Goal: Information Seeking & Learning: Find specific fact

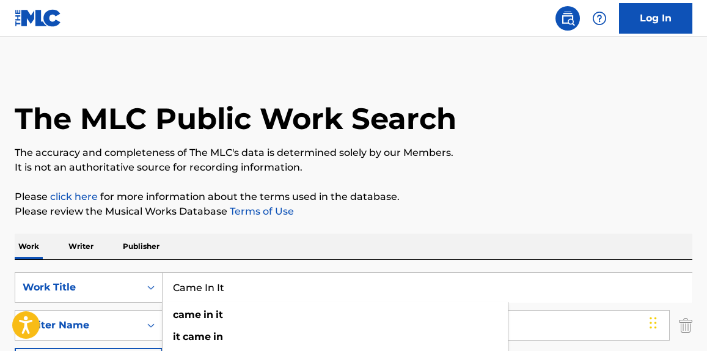
drag, startPoint x: 307, startPoint y: 287, endPoint x: 169, endPoint y: 256, distance: 140.8
click at [110, 274] on div "SearchWithCriteria4b0299f2-c22b-49f6-9c05-3cf5a8255cab Work Title Came In It ca…" at bounding box center [353, 287] width 677 height 31
paste input "Run It Right Quick"
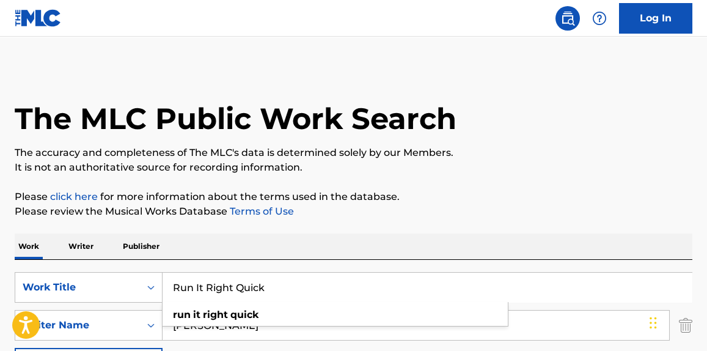
type input "Run It Right Quick"
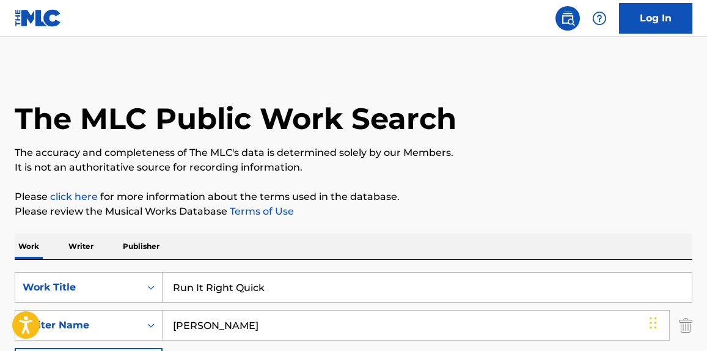
click at [533, 139] on div "The MLC Public Work Search" at bounding box center [353, 111] width 677 height 89
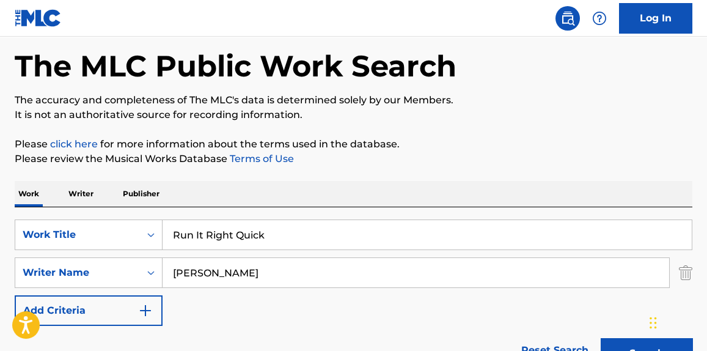
scroll to position [92, 0]
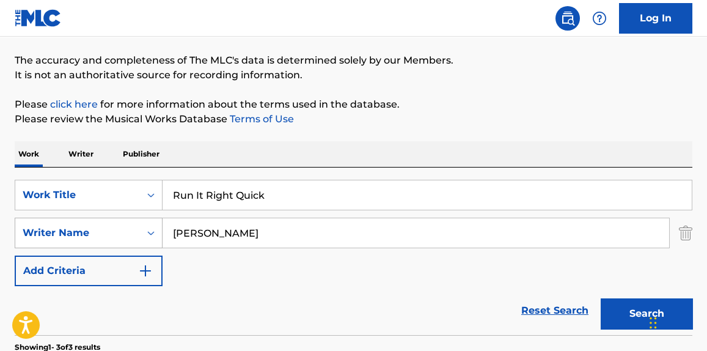
paste input "Sage [PERSON_NAME]"
drag, startPoint x: 271, startPoint y: 228, endPoint x: 76, endPoint y: 222, distance: 195.5
click at [76, 222] on div "SearchWithCriteria6dd731f5-0854-4eee-8ca9-1d62111cdc20 Writer Name [PERSON_NAME]" at bounding box center [353, 232] width 677 height 31
type input "Sage [PERSON_NAME]"
click at [540, 71] on p "It is not an authoritative source for recording information." at bounding box center [353, 75] width 677 height 15
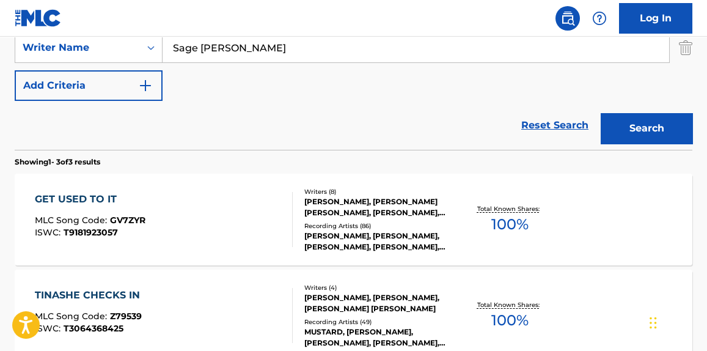
click at [636, 133] on button "Search" at bounding box center [646, 128] width 92 height 31
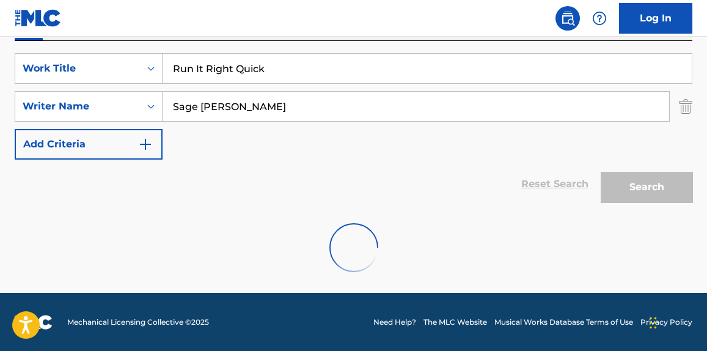
scroll to position [277, 0]
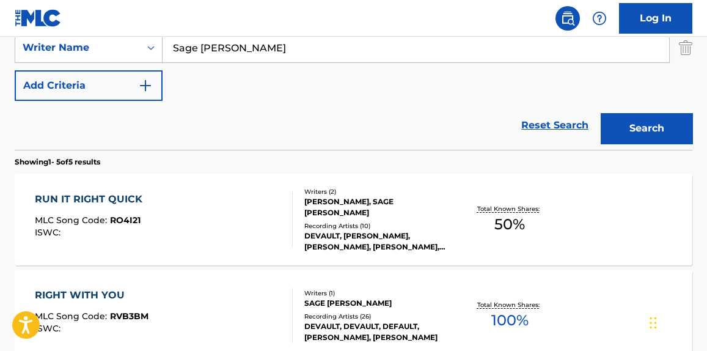
click at [242, 238] on div "RUN IT RIGHT QUICK MLC Song Code : RO4I21 ISWC :" at bounding box center [163, 219] width 257 height 55
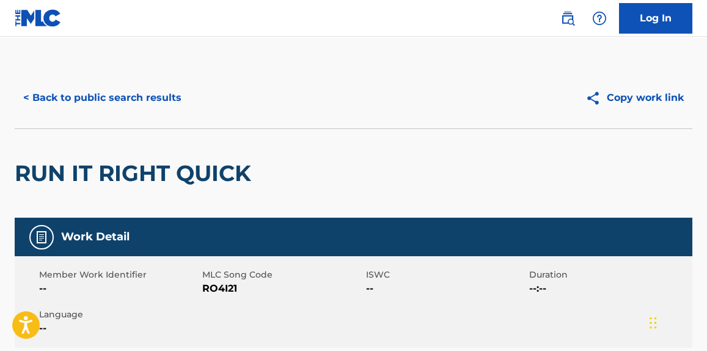
click at [172, 94] on button "< Back to public search results" at bounding box center [102, 97] width 175 height 31
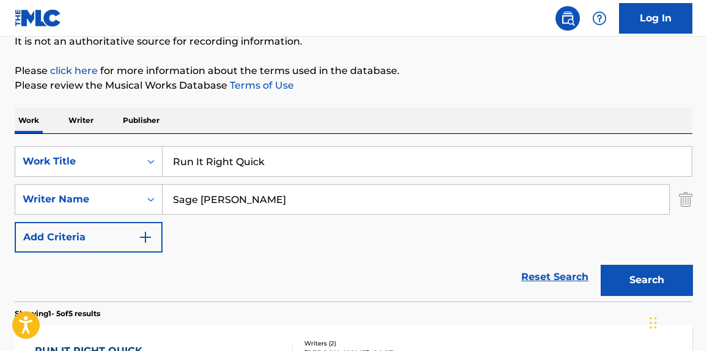
scroll to position [86, 0]
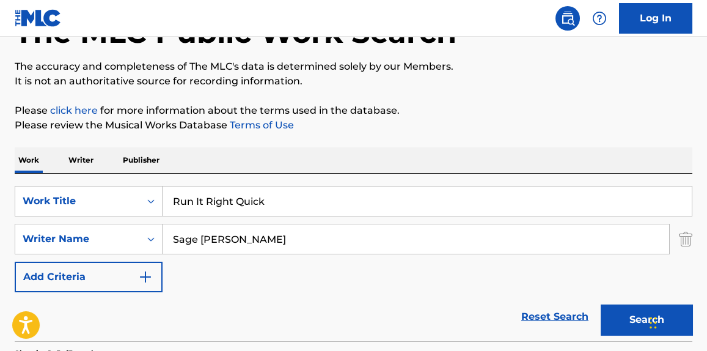
paste input "Give Me What I Want"
drag, startPoint x: 320, startPoint y: 208, endPoint x: 305, endPoint y: 156, distance: 54.1
click at [144, 197] on div "SearchWithCriteria4b0299f2-c22b-49f6-9c05-3cf5a8255cab Work Title Give Me What …" at bounding box center [353, 201] width 677 height 31
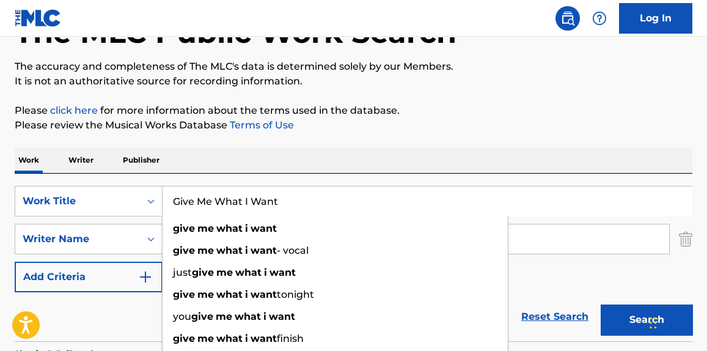
type input "Give Me What I Want"
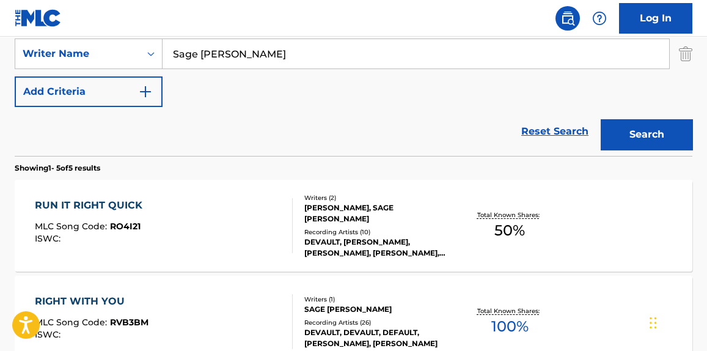
click at [651, 130] on button "Search" at bounding box center [646, 134] width 92 height 31
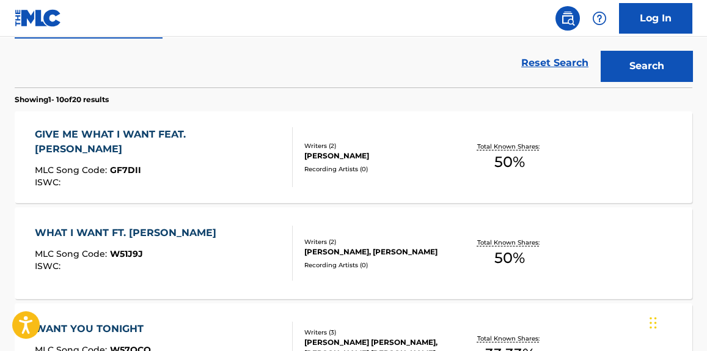
scroll to position [364, 0]
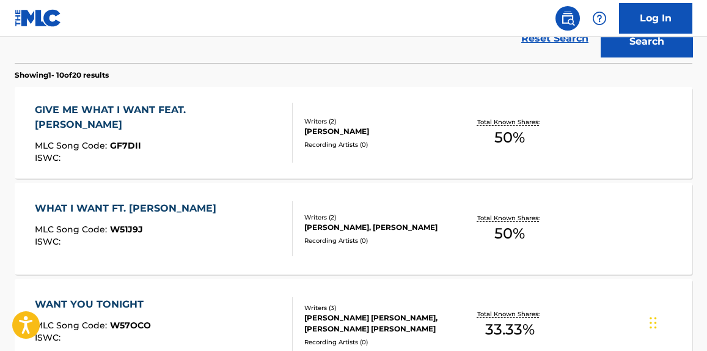
click at [225, 155] on div "GIVE ME WHAT I WANT FEAT. [PERSON_NAME] MLC Song Code : GF7DII ISWC :" at bounding box center [158, 133] width 247 height 60
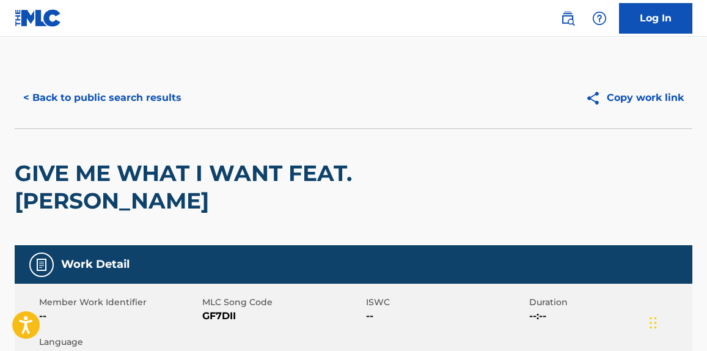
click at [155, 98] on button "< Back to public search results" at bounding box center [102, 97] width 175 height 31
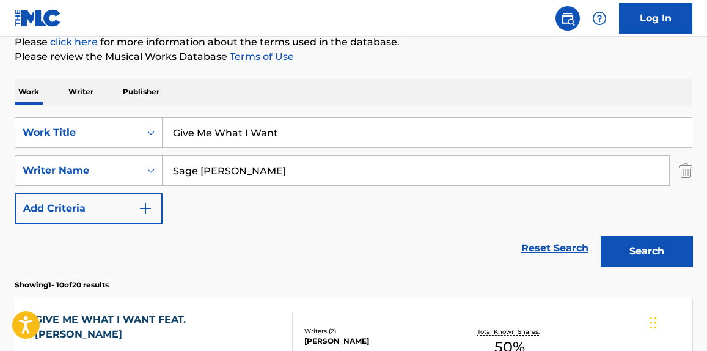
scroll to position [185, 0]
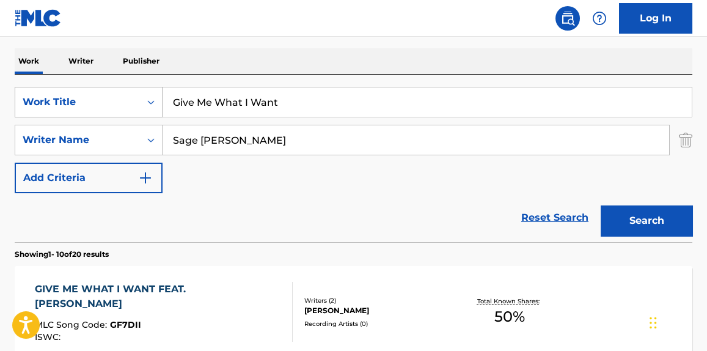
drag, startPoint x: 286, startPoint y: 106, endPoint x: 97, endPoint y: 104, distance: 189.3
click at [97, 104] on div "SearchWithCriteria4b0299f2-c22b-49f6-9c05-3cf5a8255cab Work Title Give Me What …" at bounding box center [353, 102] width 677 height 31
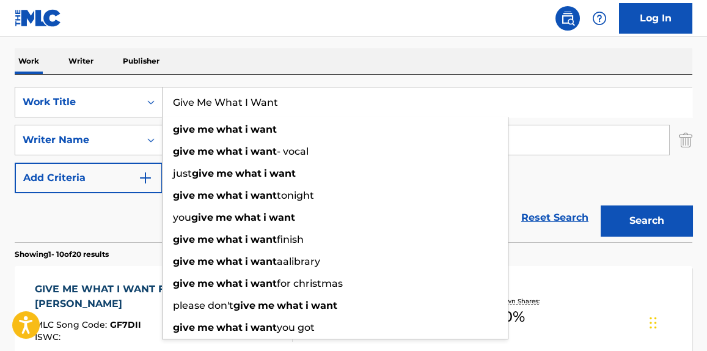
paste input "Want You [PERSON_NAME]"
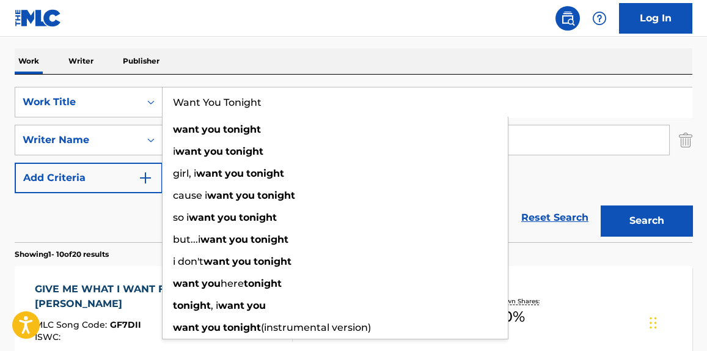
type input "Want You Tonight"
click at [96, 215] on div "Reset Search Search" at bounding box center [353, 217] width 677 height 49
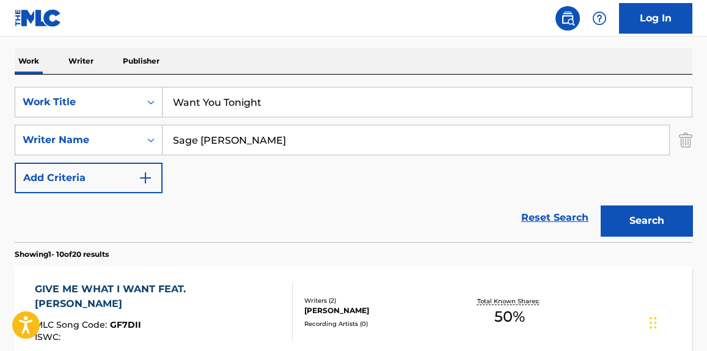
click at [691, 222] on button "Search" at bounding box center [646, 220] width 92 height 31
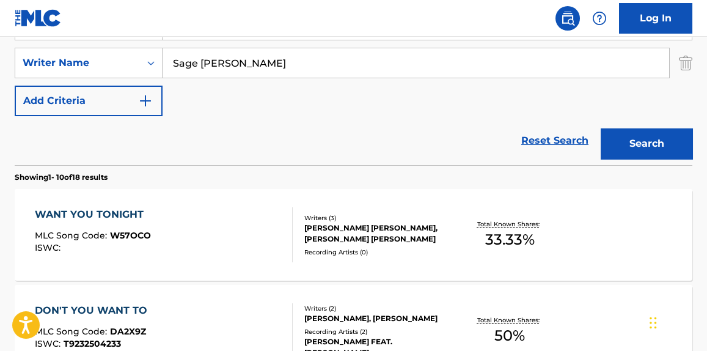
scroll to position [277, 0]
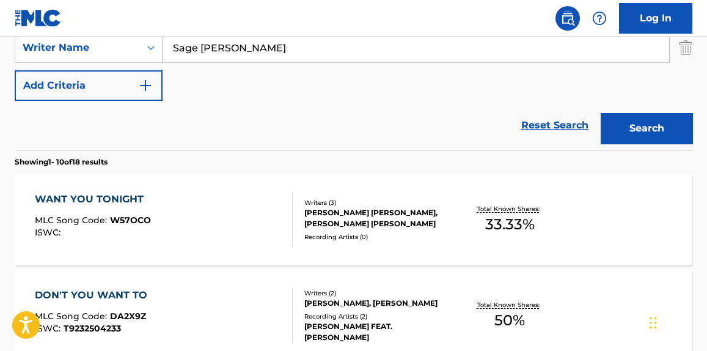
click at [237, 213] on div "WANT YOU TONIGHT MLC Song Code : W57OCO ISWC :" at bounding box center [163, 219] width 257 height 55
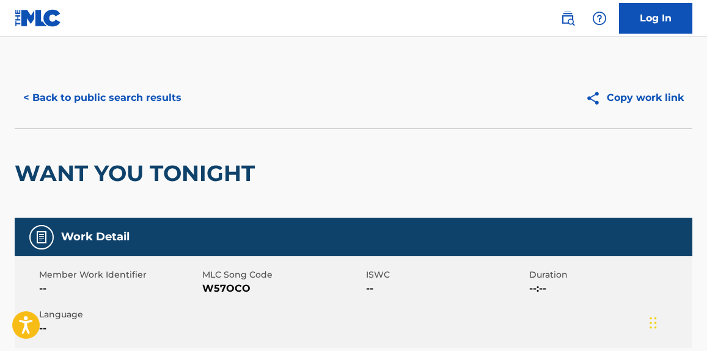
click at [166, 100] on button "< Back to public search results" at bounding box center [102, 97] width 175 height 31
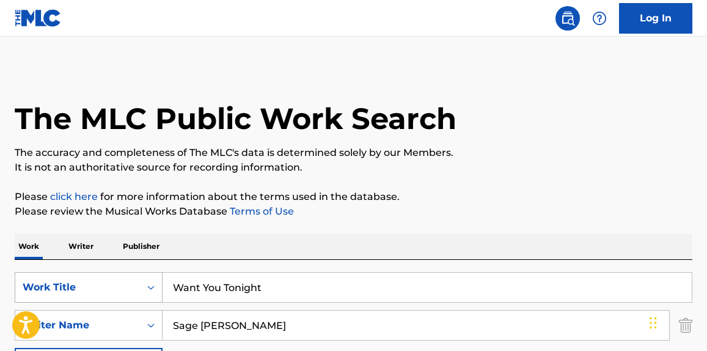
paste input "Can't Go Wrong"
drag, startPoint x: 296, startPoint y: 288, endPoint x: 114, endPoint y: 283, distance: 181.4
click at [114, 286] on div "SearchWithCriteria4b0299f2-c22b-49f6-9c05-3cf5a8255cab Work Title Want You Toni…" at bounding box center [353, 287] width 677 height 31
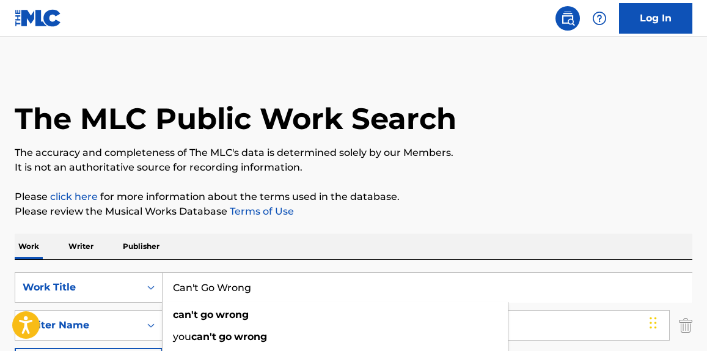
type input "Can't Go Wrong"
click at [448, 155] on p "The accuracy and completeness of The MLC's data is determined solely by our Mem…" at bounding box center [353, 152] width 677 height 15
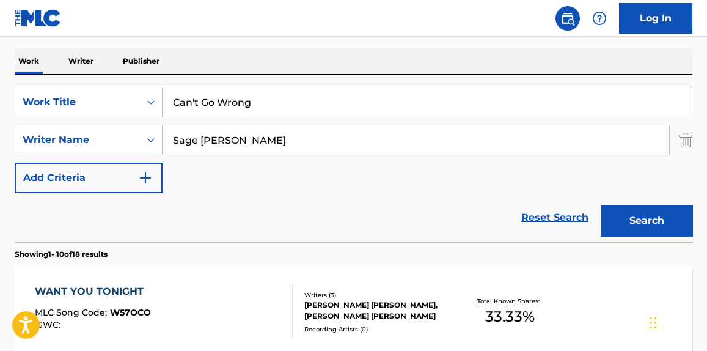
click at [649, 224] on button "Search" at bounding box center [646, 220] width 92 height 31
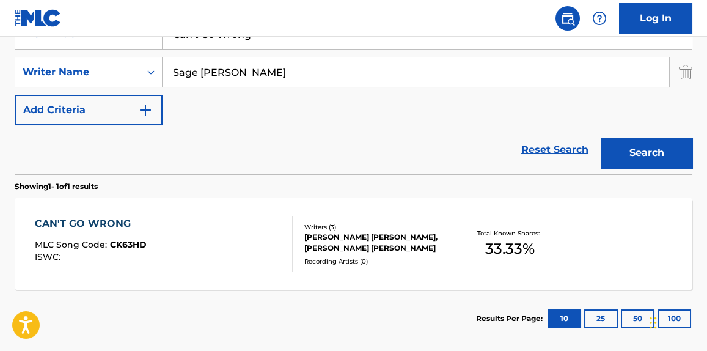
scroll to position [277, 0]
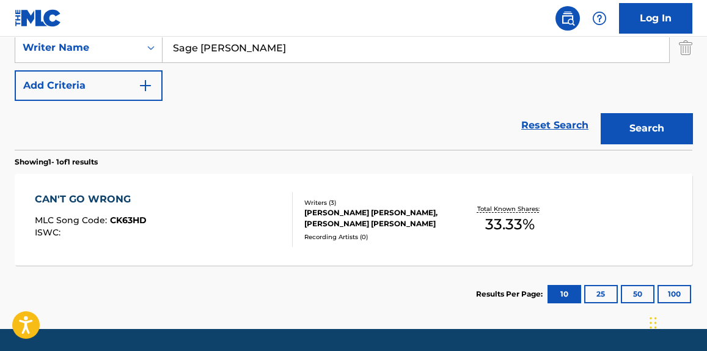
click at [266, 214] on div "CAN'T GO WRONG MLC Song Code : CK63HD ISWC :" at bounding box center [163, 219] width 257 height 55
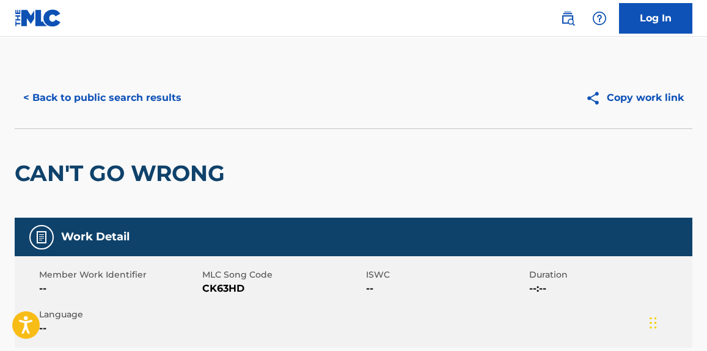
click at [158, 107] on button "< Back to public search results" at bounding box center [102, 97] width 175 height 31
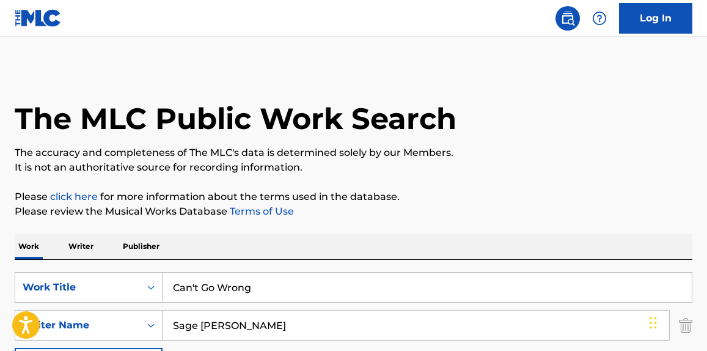
scroll to position [244, 0]
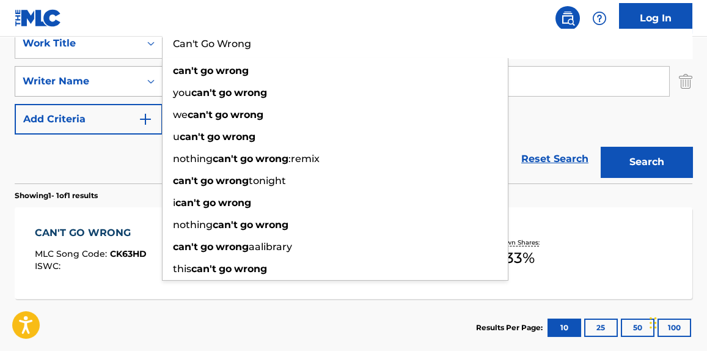
drag, startPoint x: 287, startPoint y: 48, endPoint x: 122, endPoint y: 69, distance: 166.8
click at [122, 69] on div "SearchWithCriteria4b0299f2-c22b-49f6-9c05-3cf5a8255cab Work Title Can't Go Wron…" at bounding box center [353, 81] width 677 height 106
paste input "Sensation"
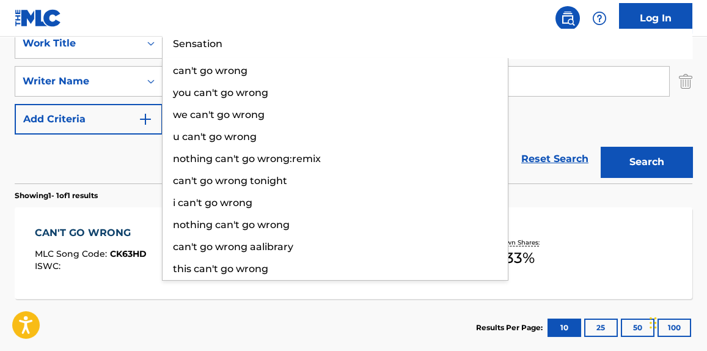
type input "Sensation"
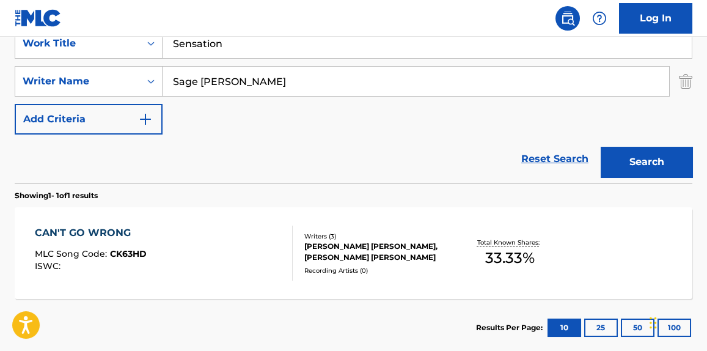
click at [103, 157] on div "Reset Search Search" at bounding box center [353, 158] width 677 height 49
click at [570, 147] on link "Reset Search" at bounding box center [554, 158] width 79 height 27
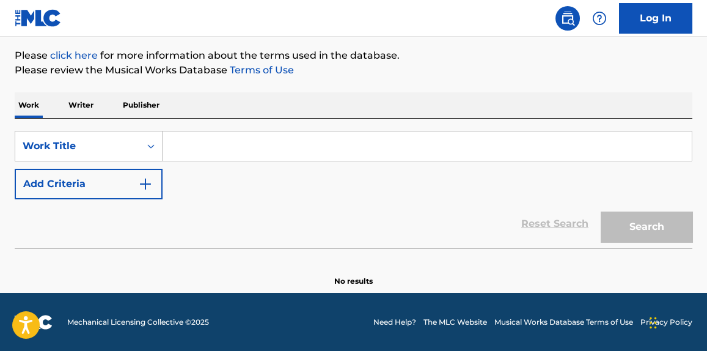
click at [645, 151] on input "Search Form" at bounding box center [426, 145] width 529 height 29
click at [277, 134] on input "Search Form" at bounding box center [426, 145] width 529 height 29
drag, startPoint x: 217, startPoint y: 147, endPoint x: 160, endPoint y: 153, distance: 57.1
click at [209, 148] on input "Search Form" at bounding box center [426, 145] width 529 height 29
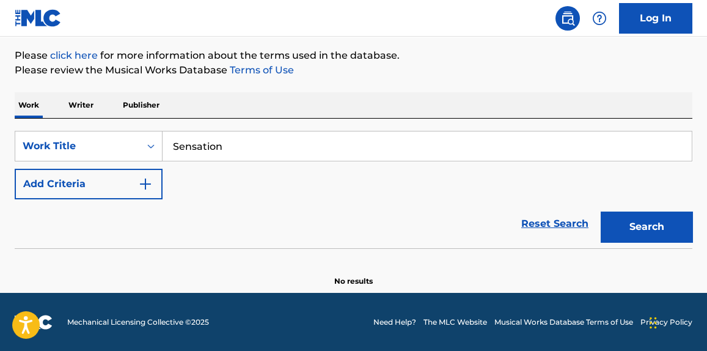
type input "Sensation"
click at [91, 183] on button "Add Criteria" at bounding box center [89, 184] width 148 height 31
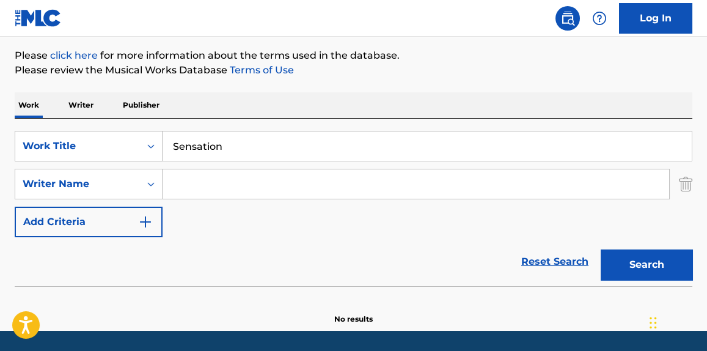
click at [214, 181] on input "Search Form" at bounding box center [415, 183] width 506 height 29
paste input "Sage [PERSON_NAME]"
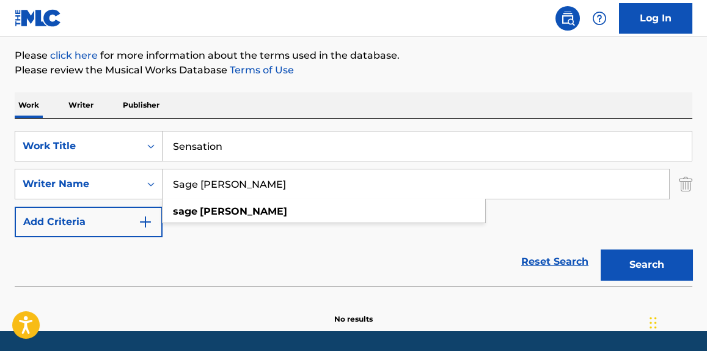
type input "Sage [PERSON_NAME]"
click at [627, 262] on button "Search" at bounding box center [646, 264] width 92 height 31
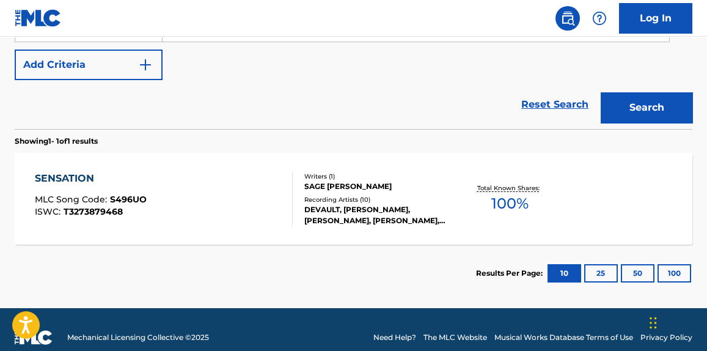
scroll to position [313, 0]
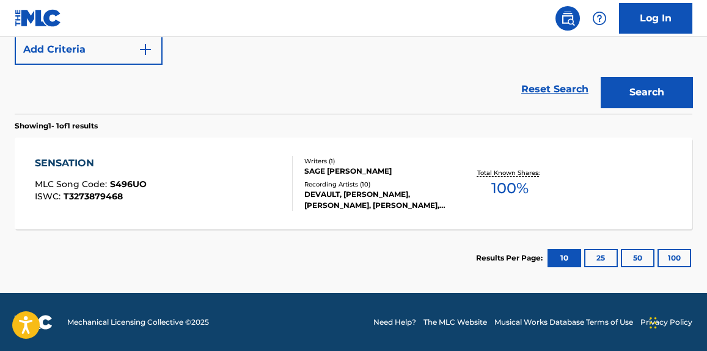
click at [222, 185] on div "SENSATION MLC Song Code : S496UO ISWC : T3273879468" at bounding box center [163, 183] width 257 height 55
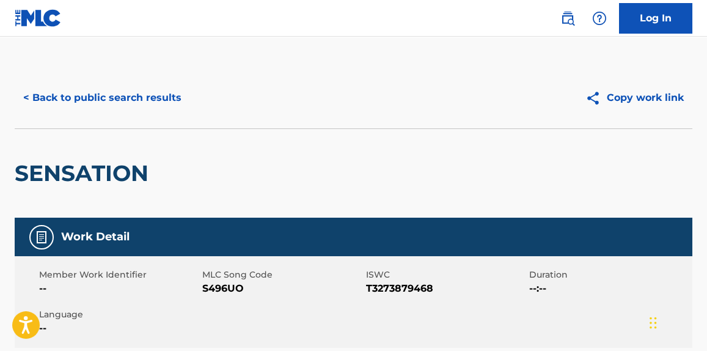
click at [176, 106] on button "< Back to public search results" at bounding box center [102, 97] width 175 height 31
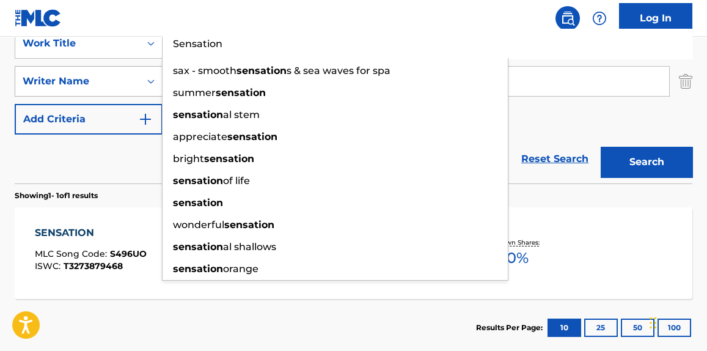
drag, startPoint x: 240, startPoint y: 59, endPoint x: 102, endPoint y: 82, distance: 140.0
click at [102, 82] on div "SearchWithCriteria4b0299f2-c22b-49f6-9c05-3cf5a8255cab Work Title Sensation sax…" at bounding box center [353, 81] width 677 height 106
paste input "Twist My Arm"
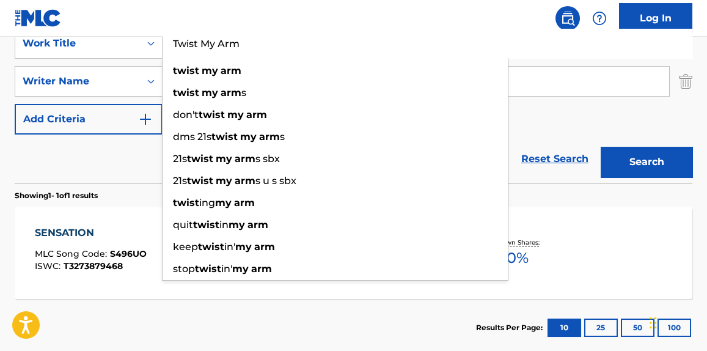
type input "Twist My Arm"
click at [73, 167] on div "Reset Search Search" at bounding box center [353, 158] width 677 height 49
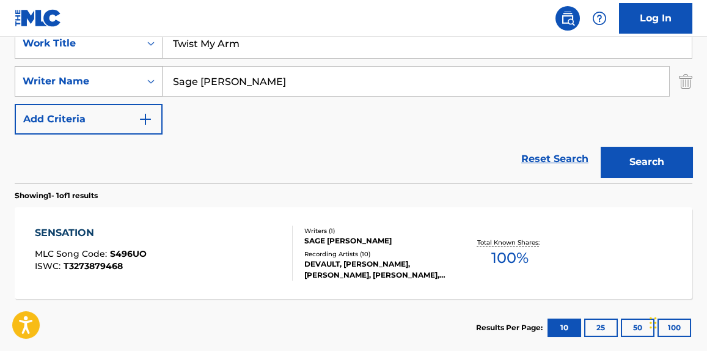
drag, startPoint x: 258, startPoint y: 76, endPoint x: 74, endPoint y: 95, distance: 184.9
click at [73, 95] on div "SearchWithCriteria6dd731f5-0854-4eee-8ca9-1d62111cdc20 Writer Name [PERSON_NAME]" at bounding box center [353, 81] width 677 height 31
paste input "[PERSON_NAME]"
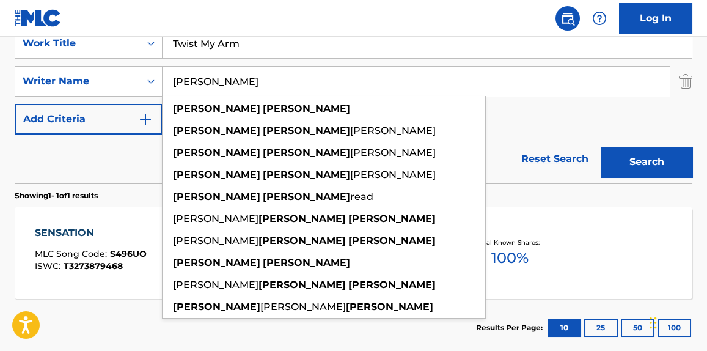
type input "[PERSON_NAME]"
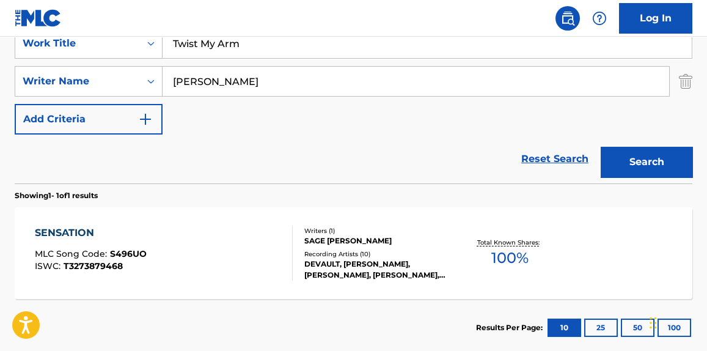
click at [644, 169] on button "Search" at bounding box center [646, 162] width 92 height 31
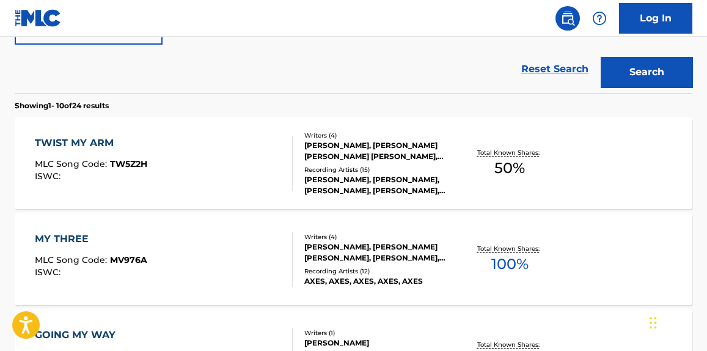
scroll to position [336, 0]
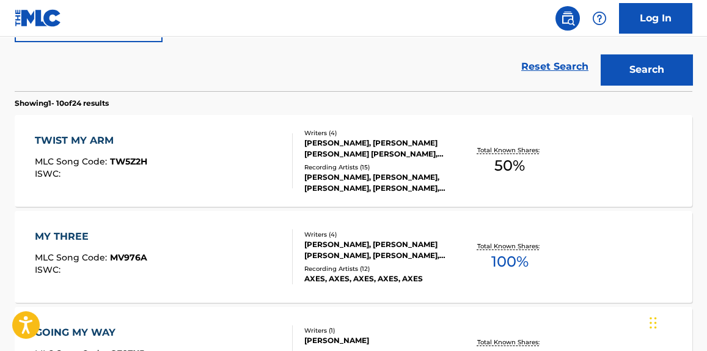
click at [282, 172] on div at bounding box center [287, 160] width 10 height 55
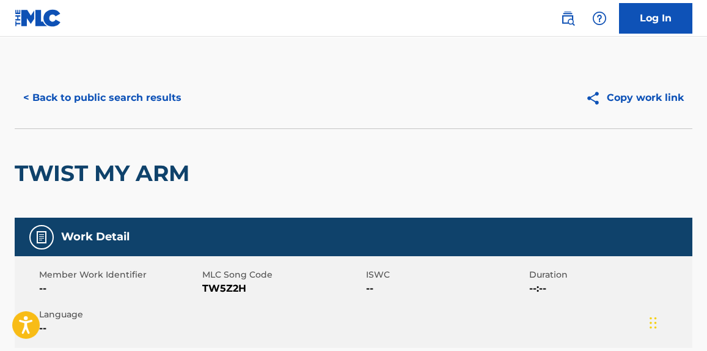
click at [156, 93] on button "< Back to public search results" at bounding box center [102, 97] width 175 height 31
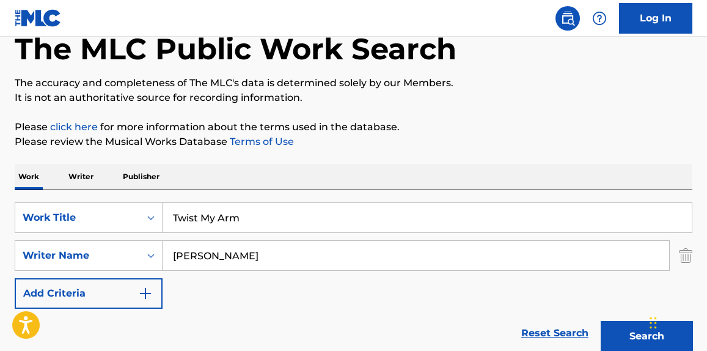
scroll to position [92, 0]
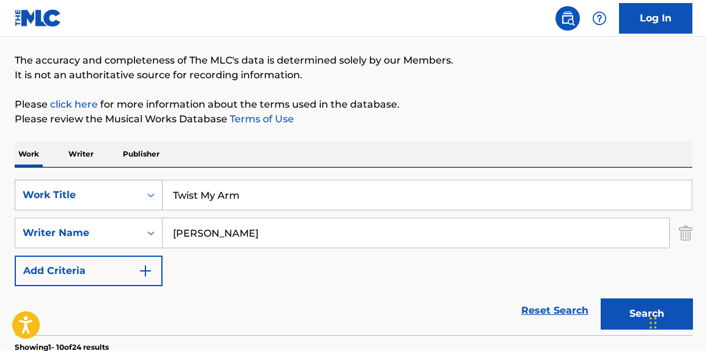
drag, startPoint x: 285, startPoint y: 205, endPoint x: 113, endPoint y: 199, distance: 172.3
click at [113, 199] on div "SearchWithCriteria4b0299f2-c22b-49f6-9c05-3cf5a8255cab Work Title Twist My Arm" at bounding box center [353, 195] width 677 height 31
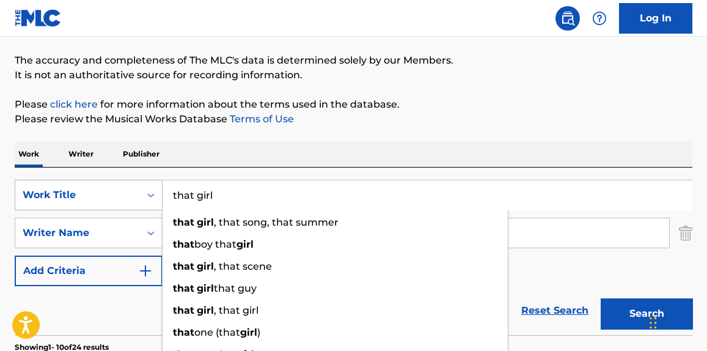
type input "that girl"
click at [600, 298] on button "Search" at bounding box center [646, 313] width 92 height 31
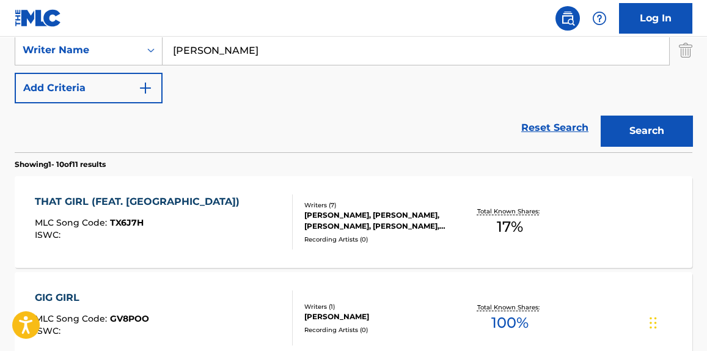
scroll to position [370, 0]
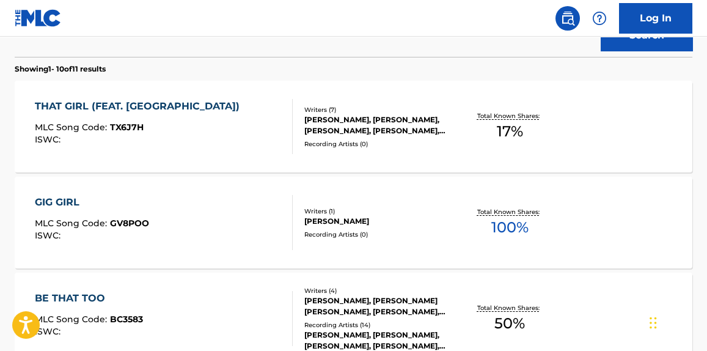
click at [228, 155] on div "THAT GIRL (FEAT. SAWEETIE) MLC Song Code : TX6J7H ISWC : Writers ( 7 ) [PERSON_…" at bounding box center [353, 127] width 677 height 92
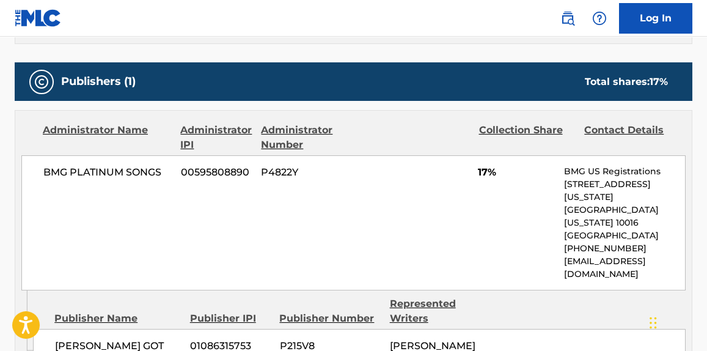
scroll to position [370, 0]
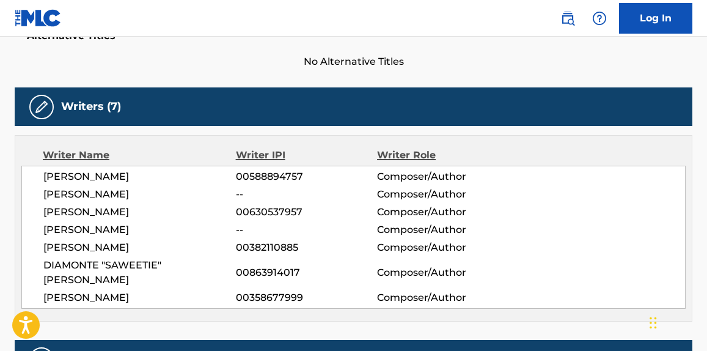
click at [86, 222] on span "[PERSON_NAME]" at bounding box center [139, 229] width 192 height 15
copy div "[PERSON_NAME]"
click at [257, 205] on span "00630537957" at bounding box center [306, 212] width 141 height 15
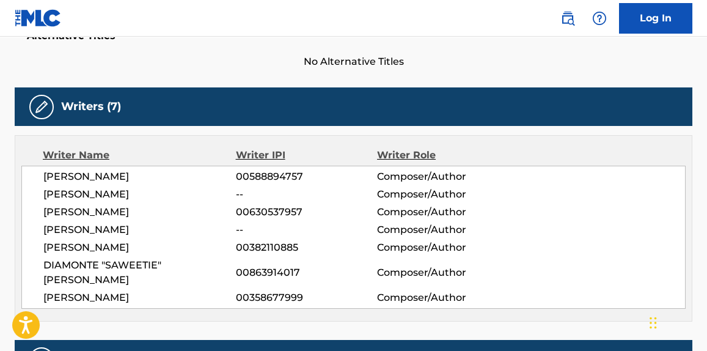
click at [183, 205] on span "[PERSON_NAME]" at bounding box center [139, 212] width 192 height 15
click at [95, 290] on span "[PERSON_NAME]" at bounding box center [139, 297] width 192 height 15
copy div "[PERSON_NAME]"
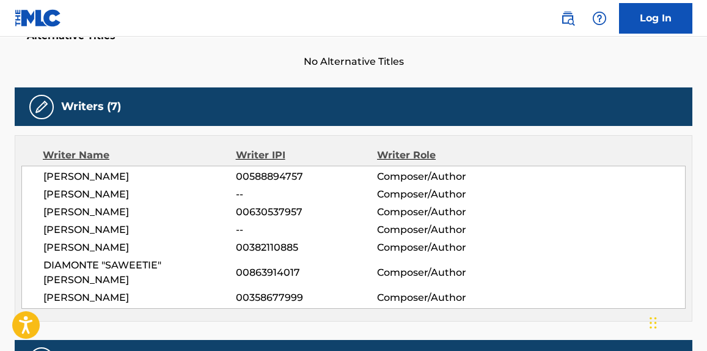
click at [77, 258] on span "DIAMONTE "SAWEETIE" [PERSON_NAME]" at bounding box center [139, 272] width 192 height 29
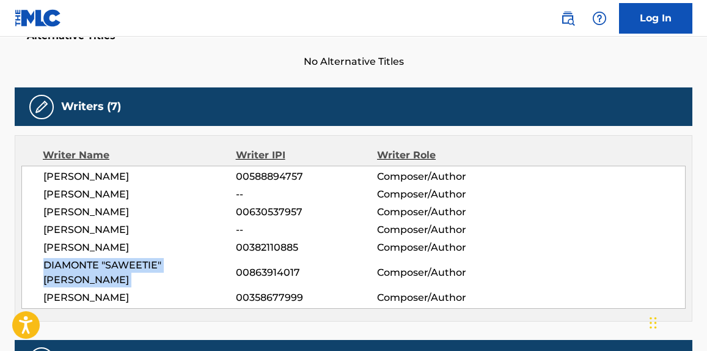
click at [77, 258] on span "DIAMONTE "SAWEETIE" [PERSON_NAME]" at bounding box center [139, 272] width 192 height 29
copy div "DIAMONTE "SAWEETIE" [PERSON_NAME]"
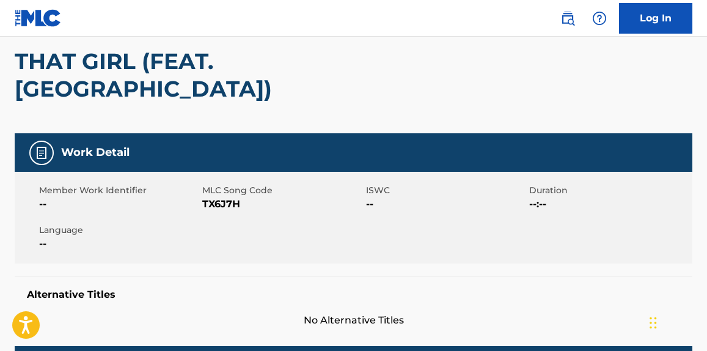
scroll to position [0, 0]
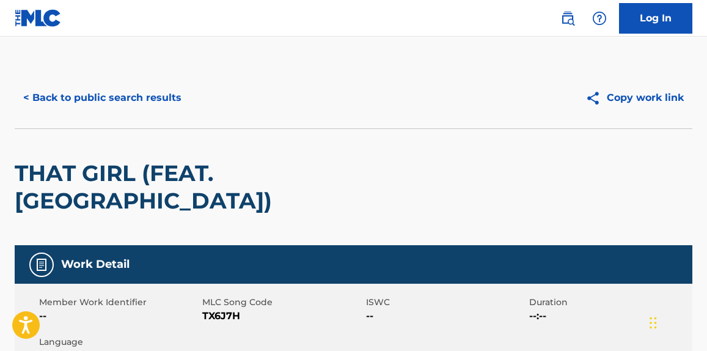
click at [126, 117] on div "< Back to public search results Copy work link" at bounding box center [353, 97] width 677 height 61
click at [140, 104] on button "< Back to public search results" at bounding box center [102, 97] width 175 height 31
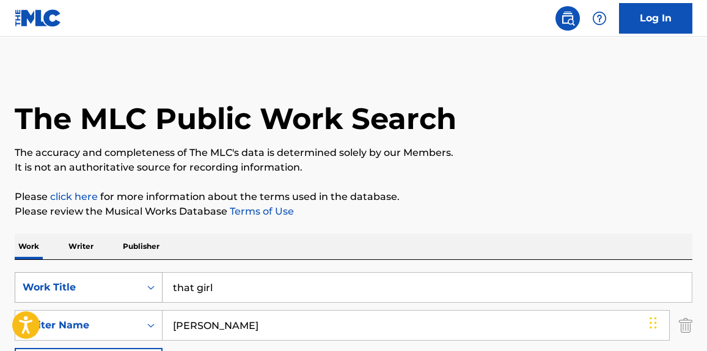
drag, startPoint x: 240, startPoint y: 286, endPoint x: 98, endPoint y: 276, distance: 142.1
click at [100, 277] on div "SearchWithCriteria4b0299f2-c22b-49f6-9c05-3cf5a8255cab Work Title that girl" at bounding box center [353, 287] width 677 height 31
paste input "Carat Cake"
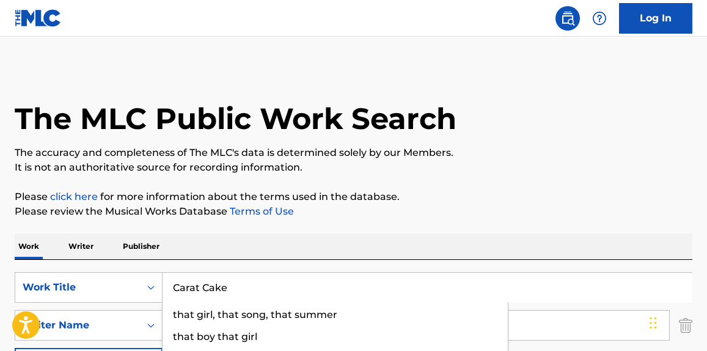
type input "Carat Cake"
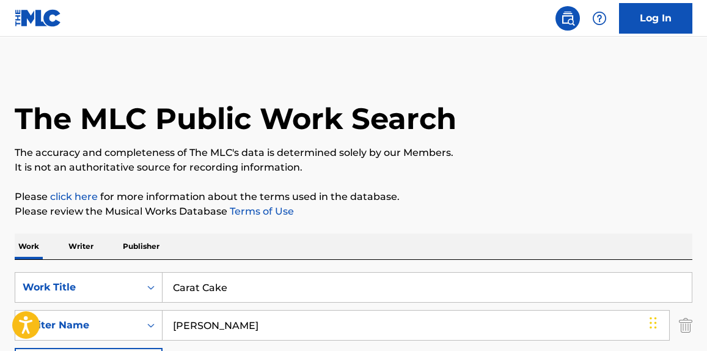
click at [463, 129] on div "The MLC Public Work Search" at bounding box center [353, 111] width 677 height 89
drag, startPoint x: 273, startPoint y: 313, endPoint x: 53, endPoint y: 317, distance: 219.9
click at [53, 317] on div "SearchWithCriteria6dd731f5-0854-4eee-8ca9-1d62111cdc20 Writer Name [PERSON_NAME…" at bounding box center [353, 325] width 677 height 31
paste input "[PERSON_NAME] [PERSON_NAME]"
type input "[PERSON_NAME] [PERSON_NAME]"
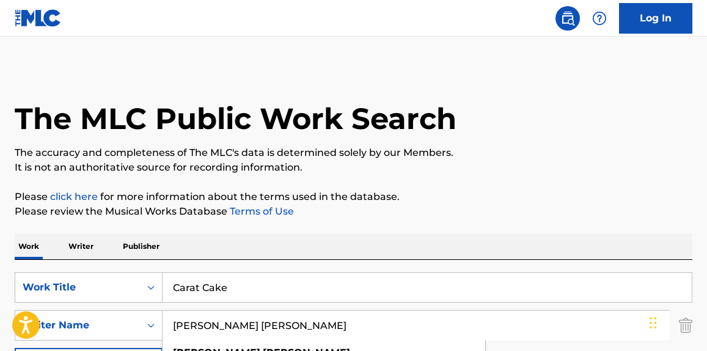
click at [433, 167] on p "It is not an authoritative source for recording information." at bounding box center [353, 167] width 677 height 15
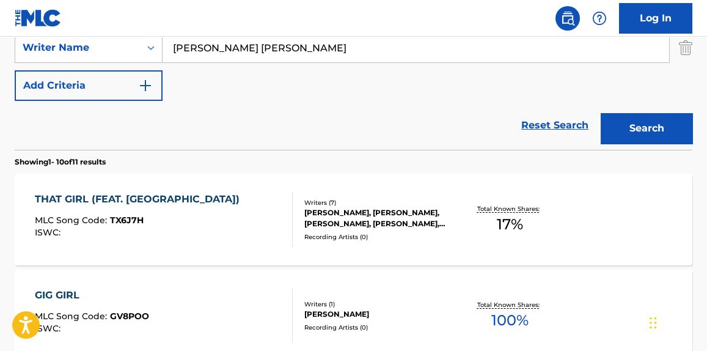
click at [649, 146] on div "Search" at bounding box center [643, 125] width 98 height 49
click at [653, 128] on button "Search" at bounding box center [646, 128] width 92 height 31
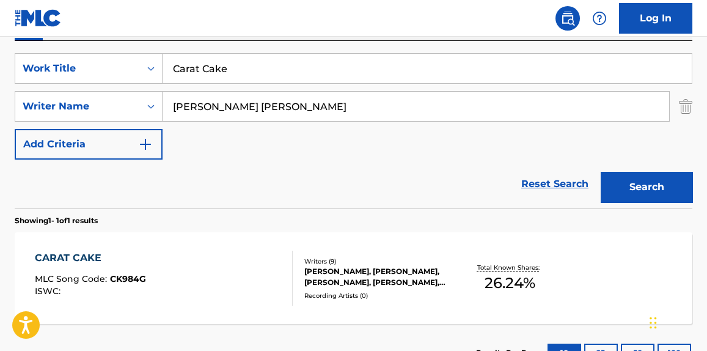
scroll to position [277, 0]
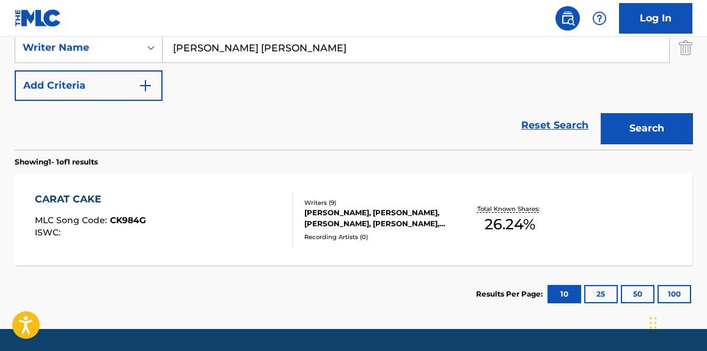
click at [245, 202] on div "CARAT CAKE MLC Song Code : CK984G ISWC :" at bounding box center [163, 219] width 257 height 55
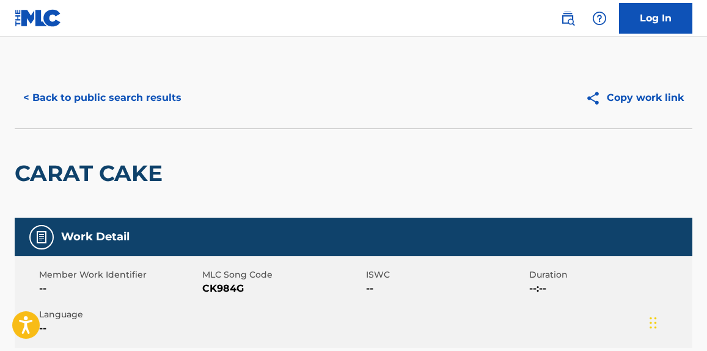
click at [151, 100] on button "< Back to public search results" at bounding box center [102, 97] width 175 height 31
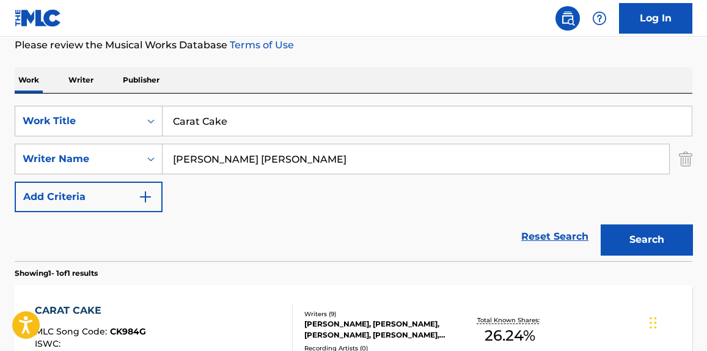
scroll to position [151, 0]
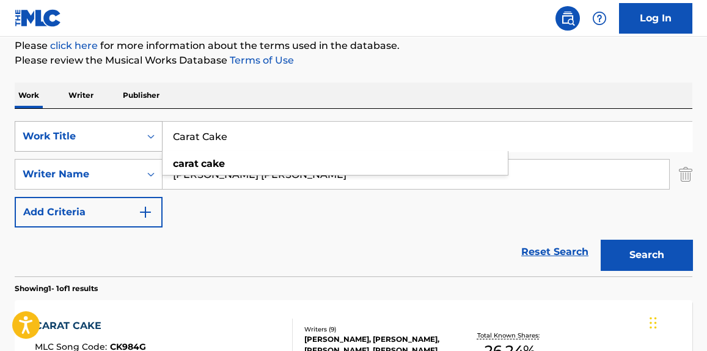
drag, startPoint x: 122, startPoint y: 148, endPoint x: 90, endPoint y: 148, distance: 31.8
click at [90, 148] on div "SearchWithCriteria4b0299f2-c22b-49f6-9c05-3cf5a8255cab Work Title Carat Cake ca…" at bounding box center [353, 136] width 677 height 31
paste input "Runnin' Right To You"
type input "Runnin' Right To You"
drag, startPoint x: 261, startPoint y: 177, endPoint x: 123, endPoint y: 169, distance: 138.2
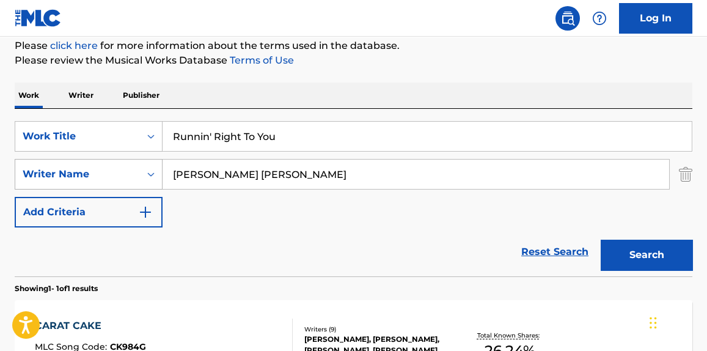
click at [126, 169] on div "SearchWithCriteria6dd731f5-0854-4eee-8ca9-1d62111cdc20 Writer Name [PERSON_NAME…" at bounding box center [353, 174] width 677 height 31
paste input "[PERSON_NAME]"
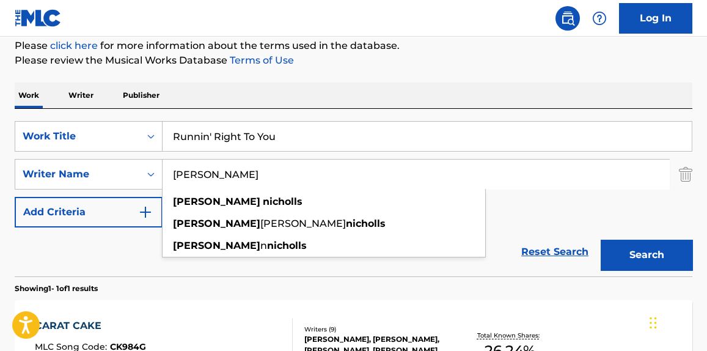
type input "[PERSON_NAME]"
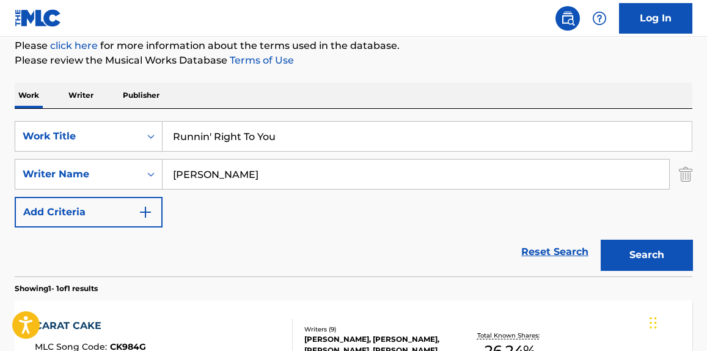
click at [654, 259] on button "Search" at bounding box center [646, 254] width 92 height 31
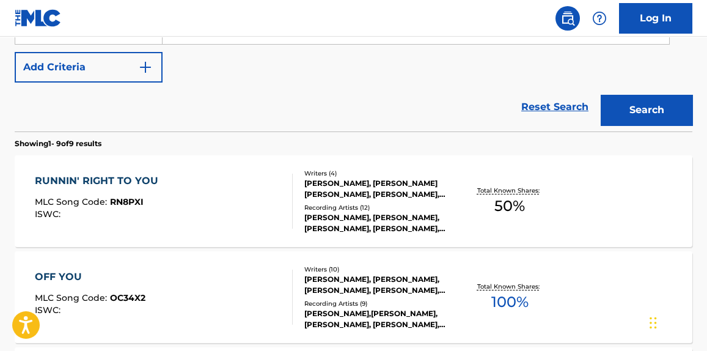
scroll to position [311, 0]
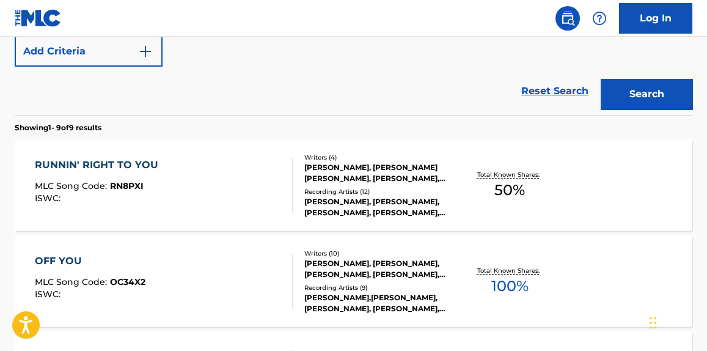
click at [264, 189] on div "RUNNIN' RIGHT TO YOU MLC Song Code : RN8PXI ISWC :" at bounding box center [163, 185] width 257 height 55
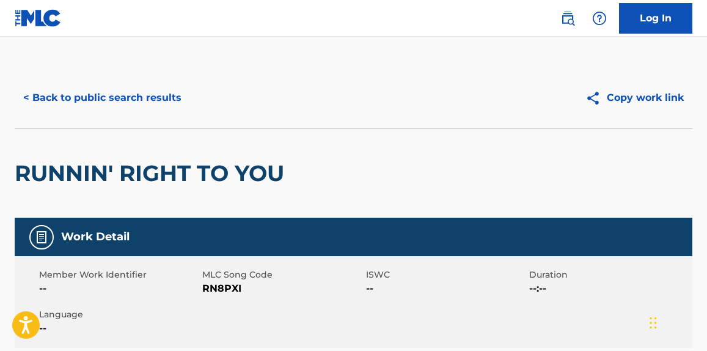
click at [147, 105] on button "< Back to public search results" at bounding box center [102, 97] width 175 height 31
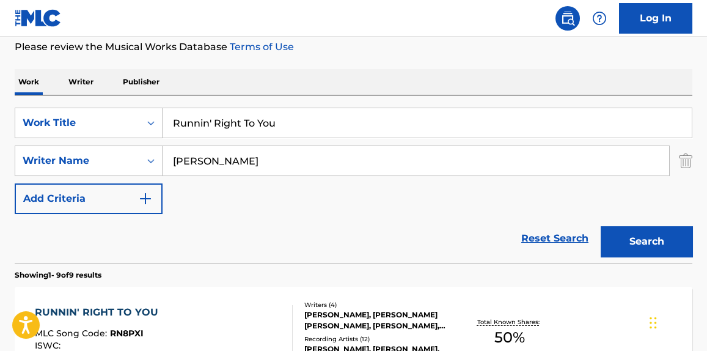
scroll to position [196, 0]
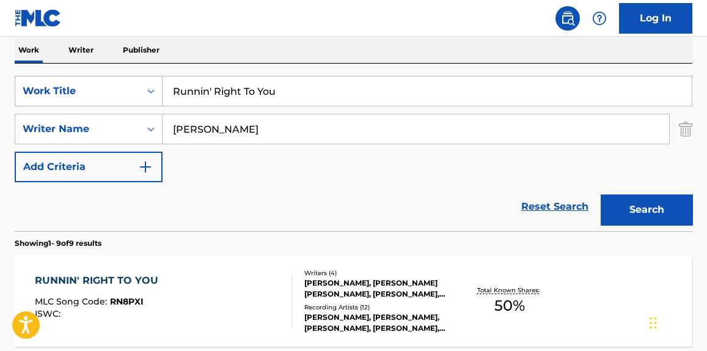
drag, startPoint x: 130, startPoint y: 92, endPoint x: 32, endPoint y: 93, distance: 98.3
click at [30, 96] on div "SearchWithCriteria4b0299f2-c22b-49f6-9c05-3cf5a8255cab Work Title Runnin' Right…" at bounding box center [353, 91] width 677 height 31
paste input "Sentimental"
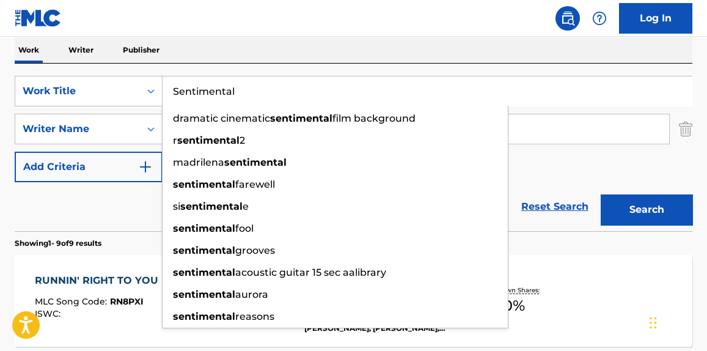
type input "Sentimental"
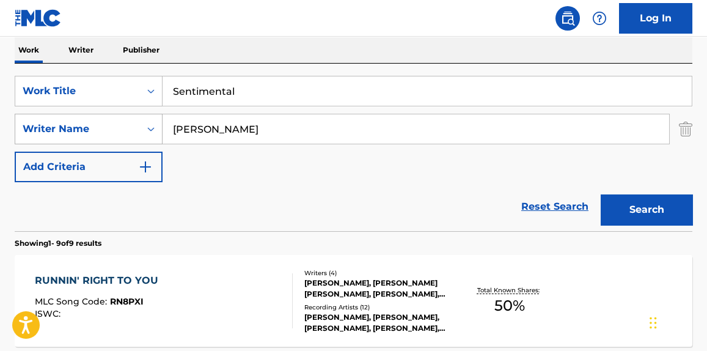
paste input "[PERSON_NAME]"
drag, startPoint x: 291, startPoint y: 125, endPoint x: 107, endPoint y: 143, distance: 185.3
click at [107, 143] on div "SearchWithCriteria6dd731f5-0854-4eee-8ca9-1d62111cdc20 Writer Name [PERSON_NAME]" at bounding box center [353, 129] width 677 height 31
type input "[PERSON_NAME]"
drag, startPoint x: 664, startPoint y: 190, endPoint x: 667, endPoint y: 206, distance: 16.1
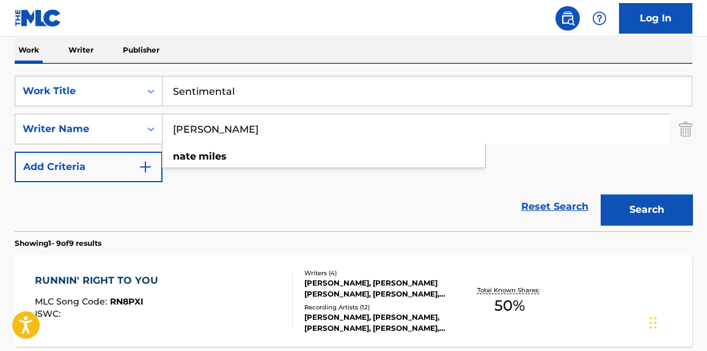
click at [664, 195] on div "Search" at bounding box center [643, 206] width 98 height 49
click at [667, 206] on button "Search" at bounding box center [646, 209] width 92 height 31
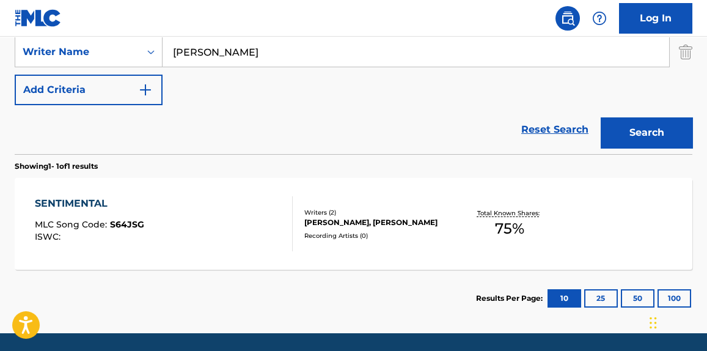
scroll to position [288, 0]
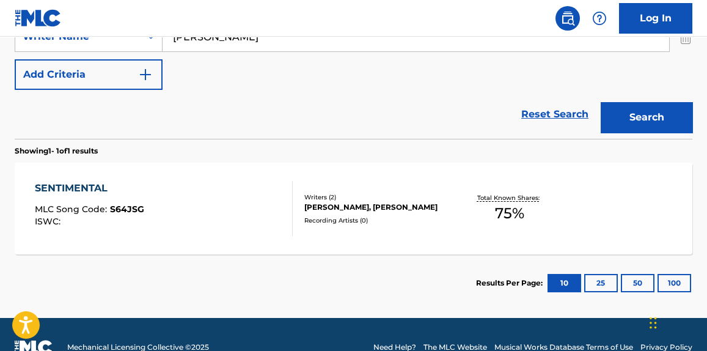
click at [252, 224] on div "SENTIMENTAL MLC Song Code : S64JSG ISWC :" at bounding box center [163, 208] width 257 height 55
